Goal: Navigation & Orientation: Find specific page/section

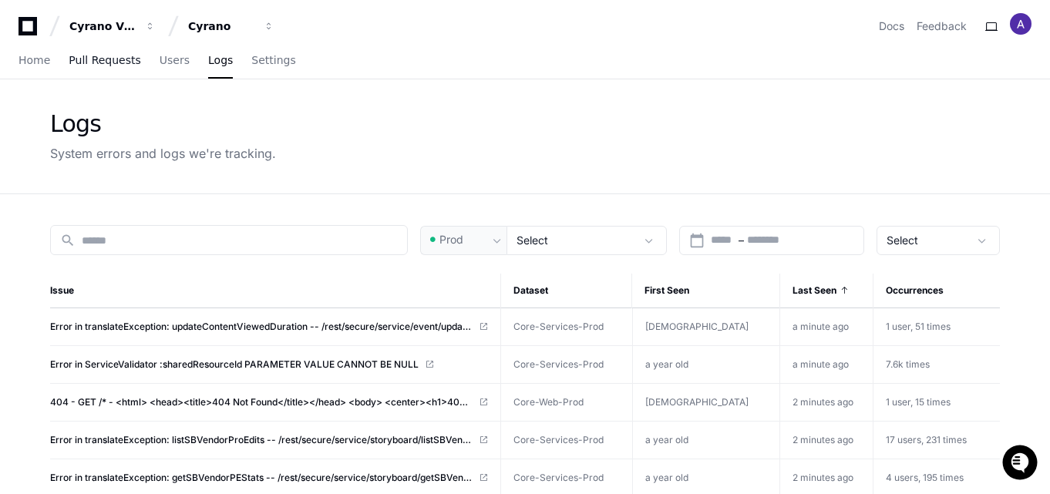
click at [120, 62] on span "Pull Requests" at bounding box center [105, 60] width 72 height 9
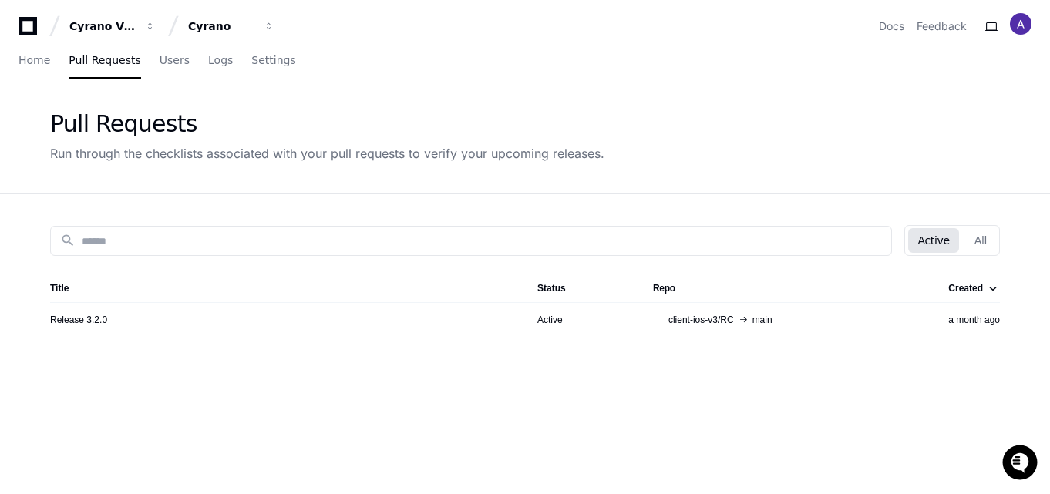
click at [70, 320] on link "Release 3.2.0" at bounding box center [78, 320] width 57 height 12
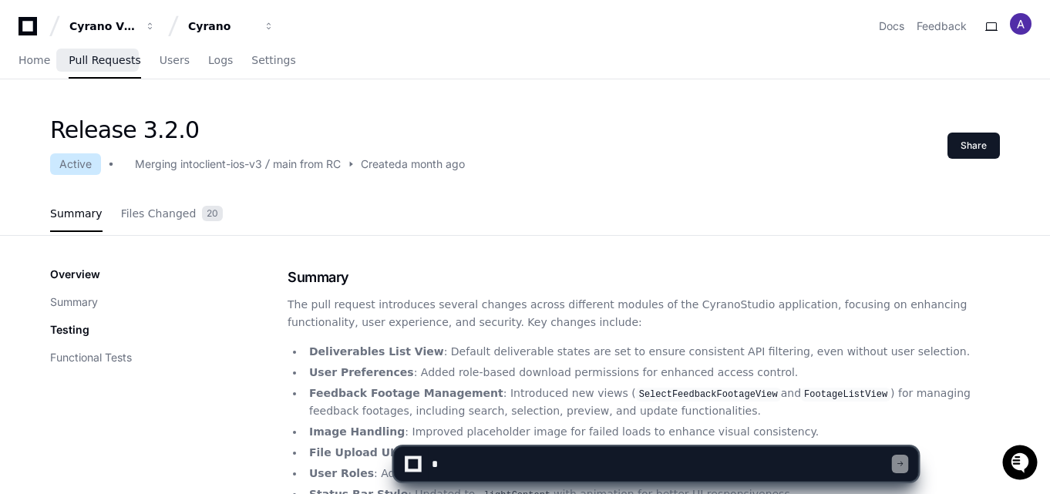
click at [101, 64] on span "Pull Requests" at bounding box center [105, 60] width 72 height 9
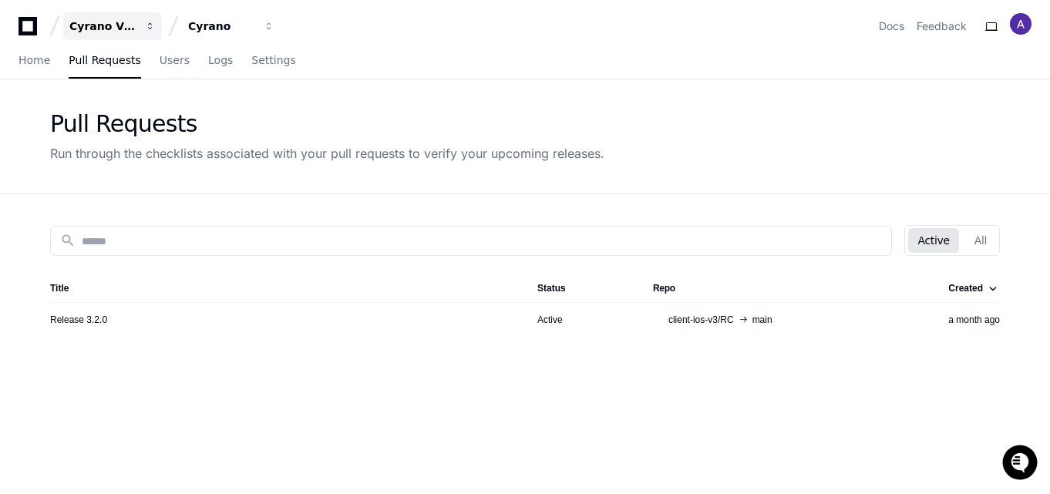
click at [136, 21] on button "Cyrano Video" at bounding box center [112, 26] width 99 height 28
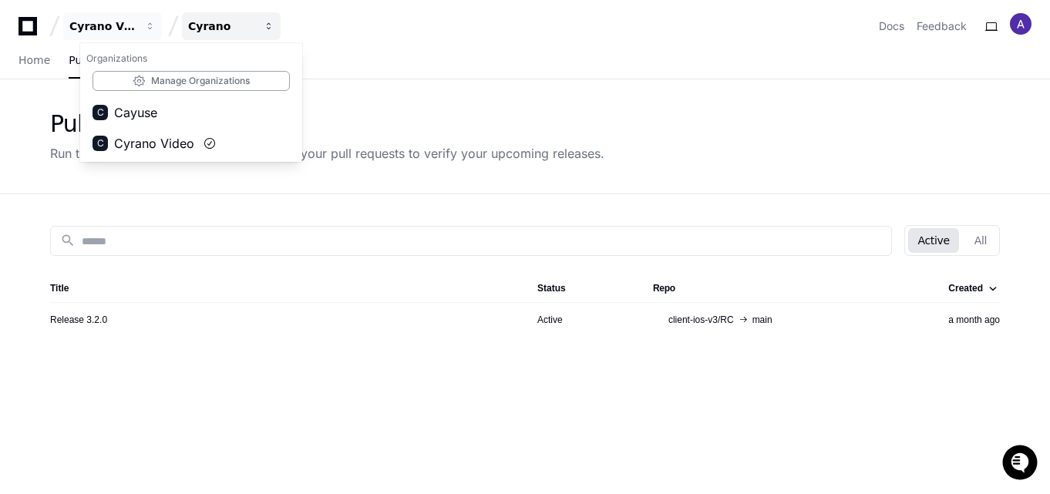
click at [156, 24] on span "button" at bounding box center [150, 26] width 11 height 11
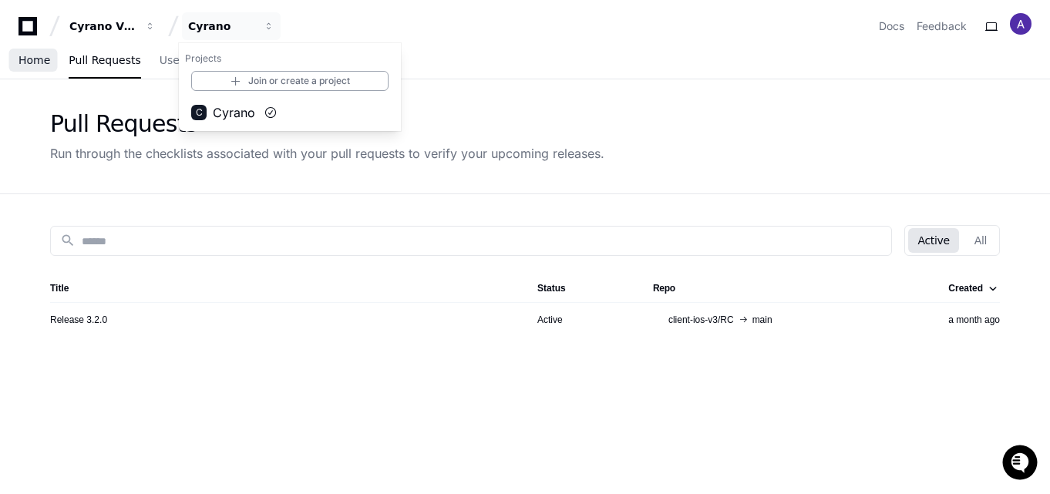
click at [41, 52] on link "Home" at bounding box center [35, 60] width 32 height 35
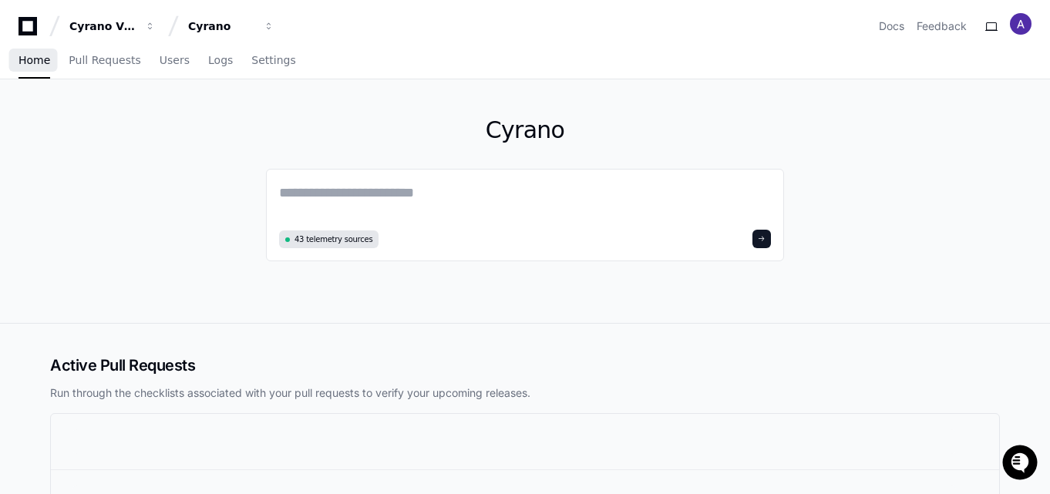
click at [26, 68] on link "Home" at bounding box center [35, 60] width 32 height 35
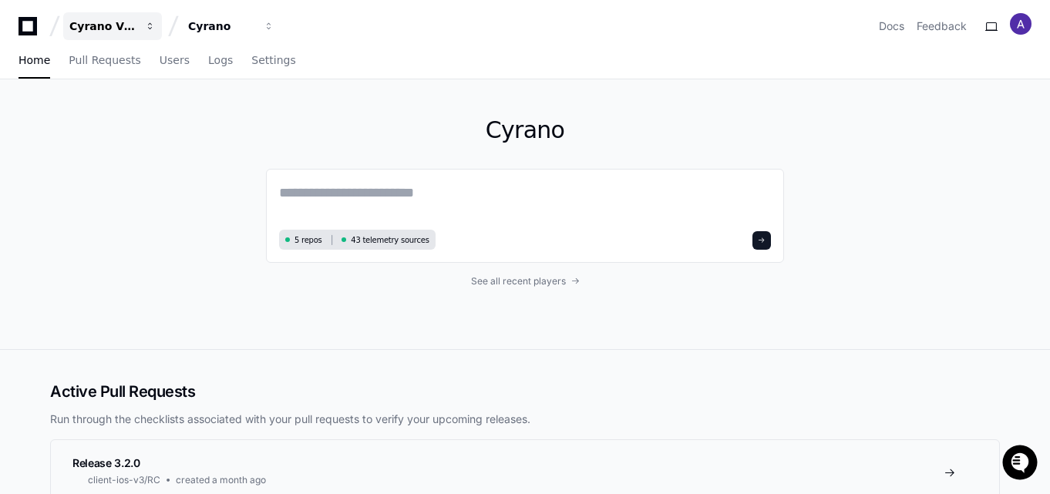
click at [122, 19] on div "Cyrano Video" at bounding box center [102, 26] width 66 height 15
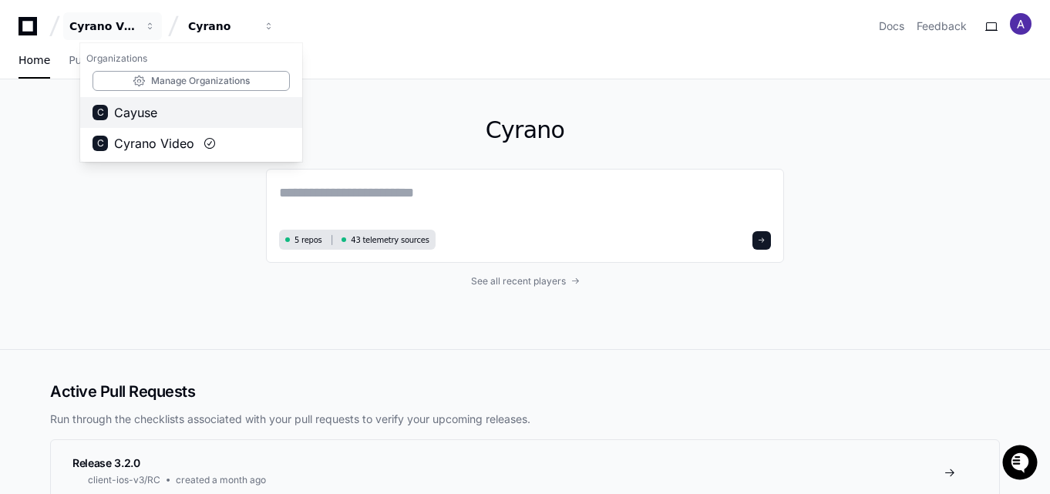
click at [153, 113] on span "Cayuse" at bounding box center [135, 112] width 43 height 19
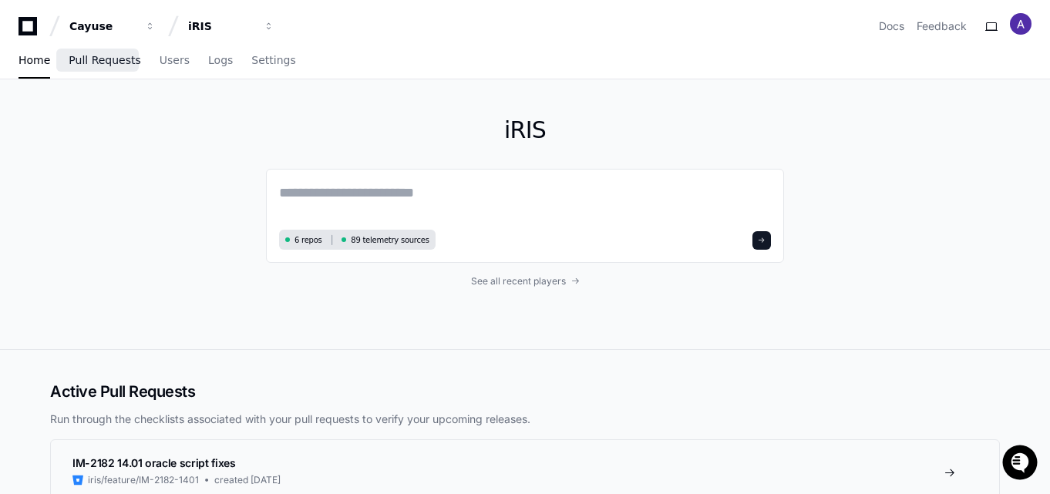
click at [95, 63] on span "Pull Requests" at bounding box center [105, 60] width 72 height 9
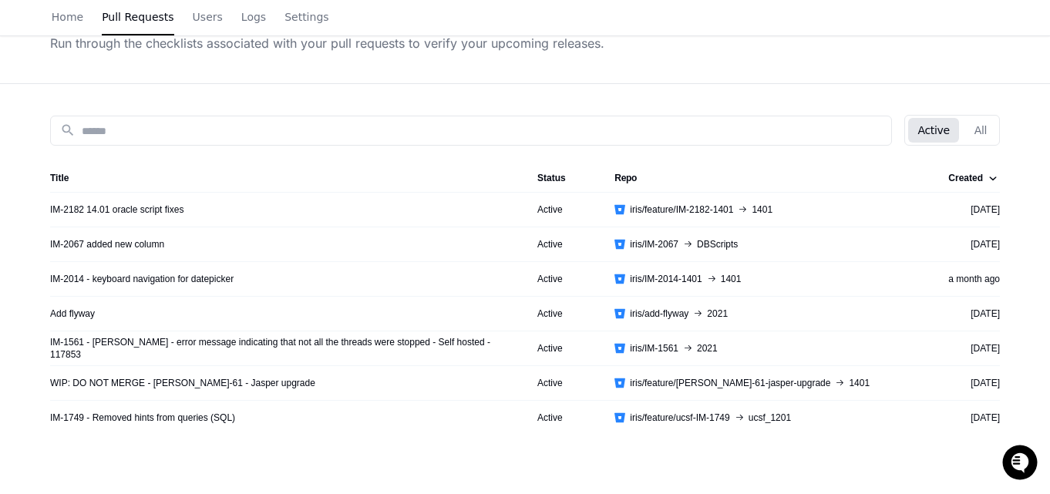
scroll to position [53, 0]
